Goal: Task Accomplishment & Management: Use online tool/utility

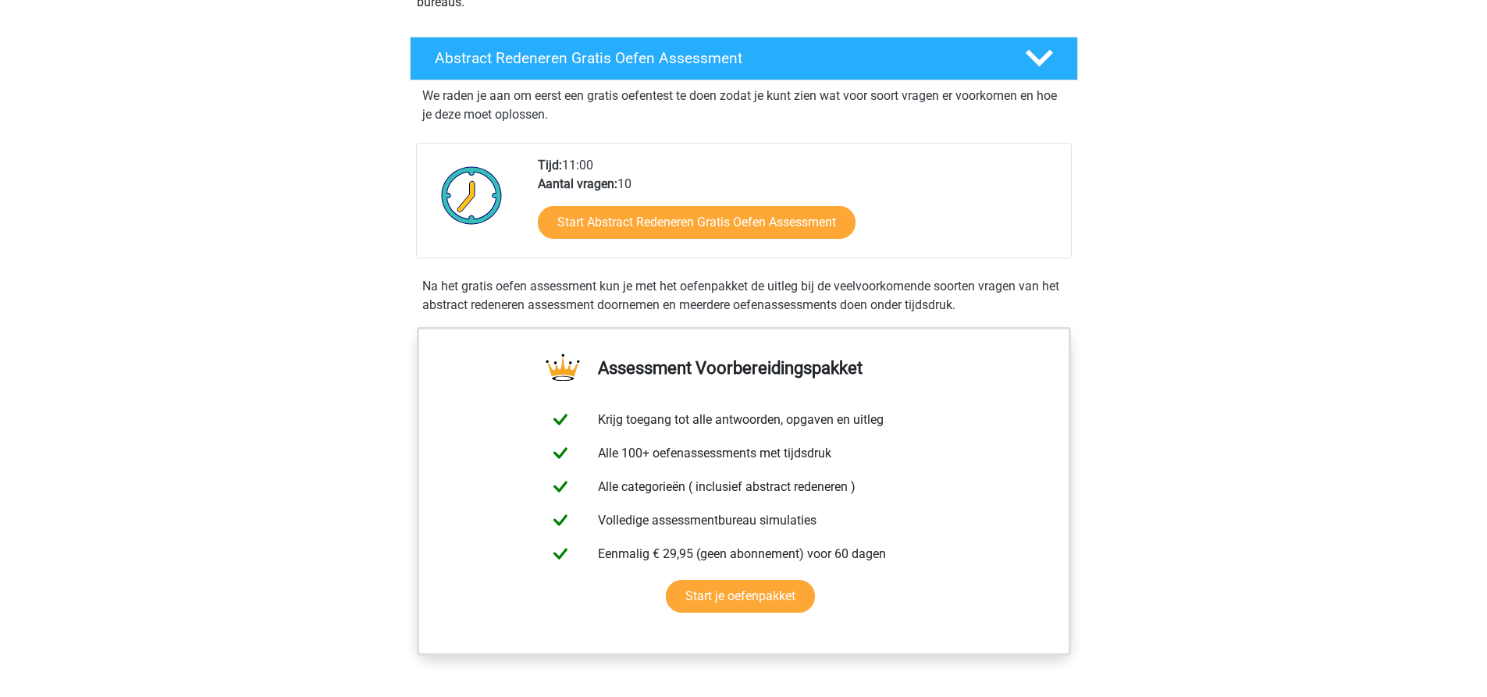
scroll to position [234, 0]
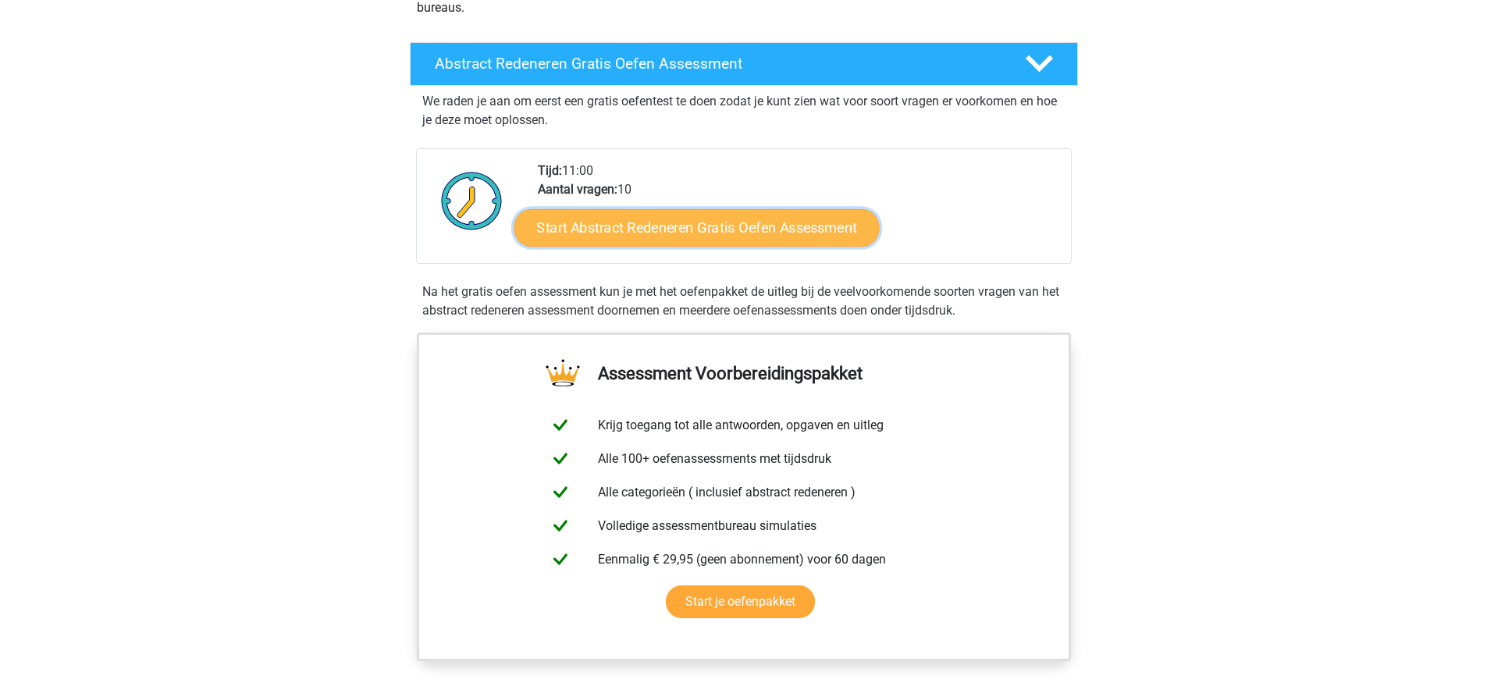
click at [742, 223] on link "Start Abstract Redeneren Gratis Oefen Assessment" at bounding box center [696, 226] width 365 height 37
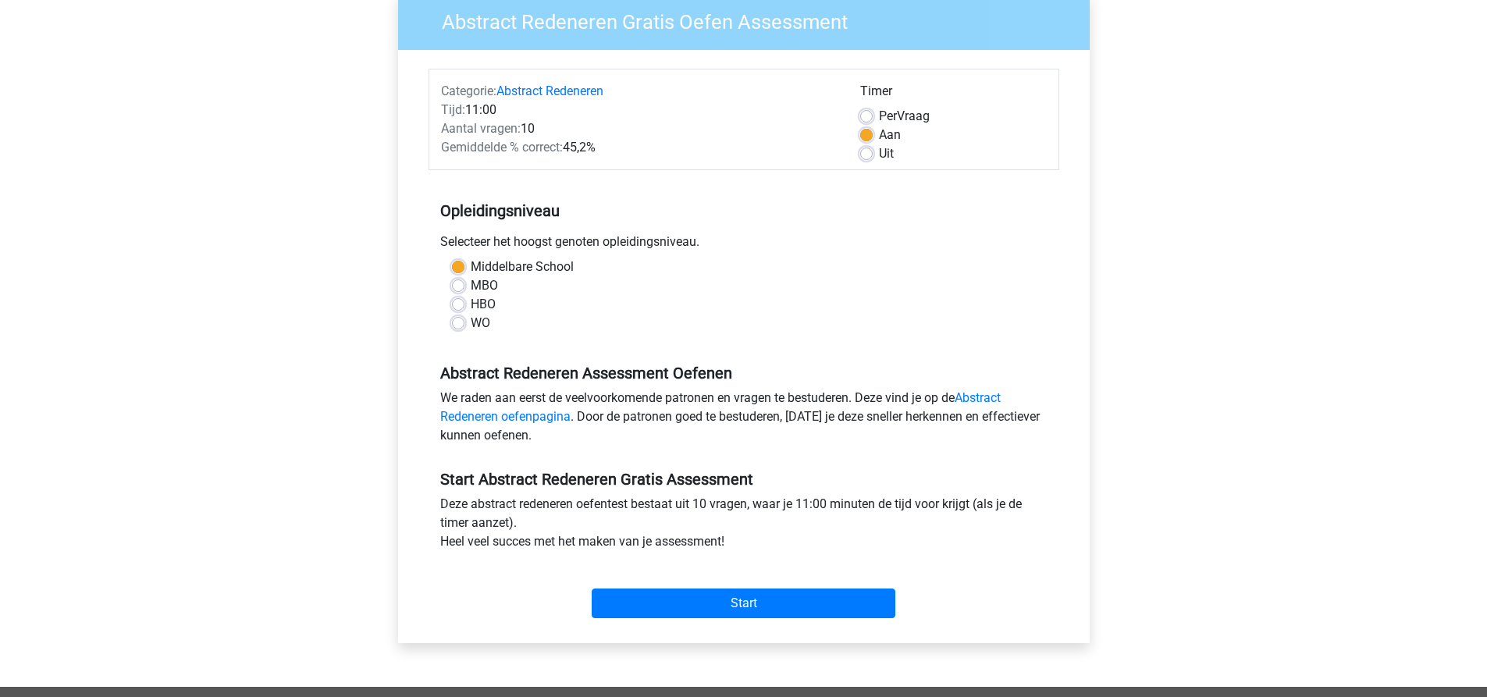
scroll to position [156, 0]
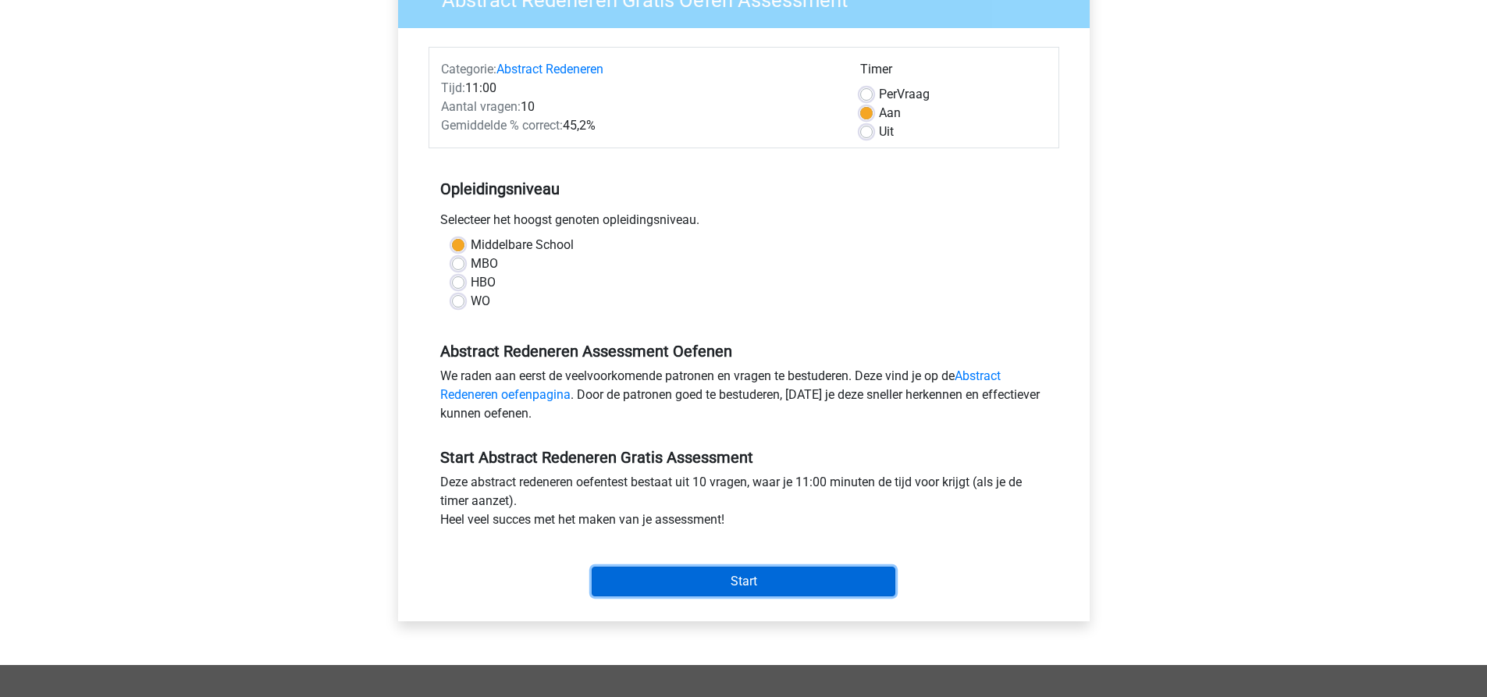
click at [817, 575] on input "Start" at bounding box center [744, 582] width 304 height 30
